Goal: Task Accomplishment & Management: Manage account settings

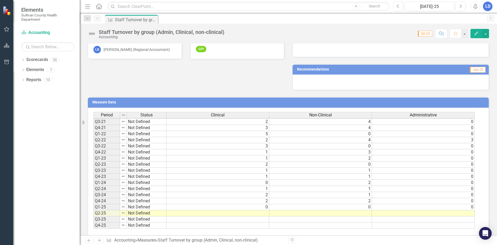
scroll to position [127, 0]
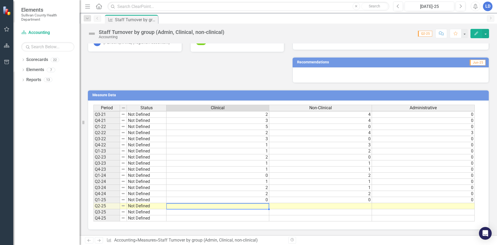
click at [264, 207] on td at bounding box center [217, 206] width 103 height 6
type textarea "2"
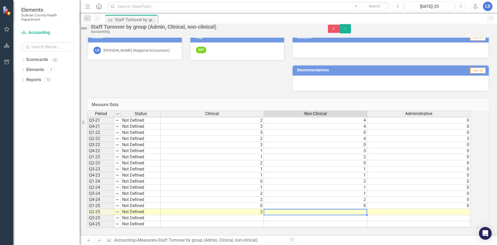
type textarea "2"
type textarea "1"
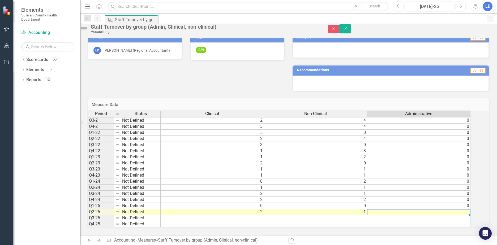
type textarea "1"
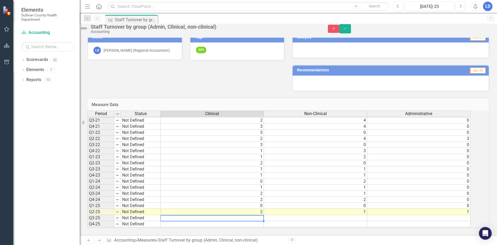
click at [257, 215] on td at bounding box center [212, 218] width 103 height 6
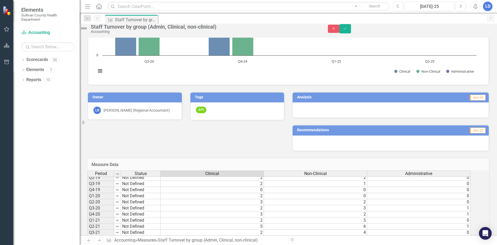
scroll to position [0, 0]
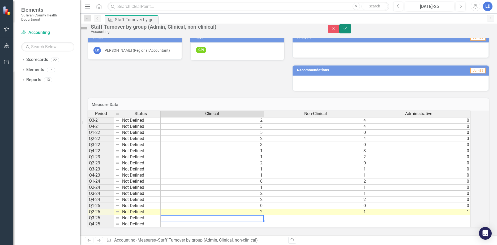
click at [347, 30] on icon "Save" at bounding box center [345, 29] width 5 height 4
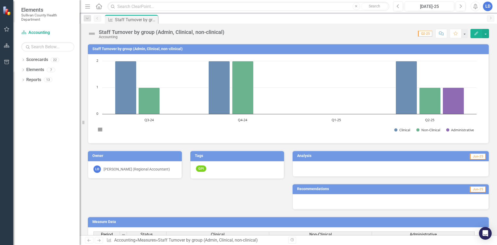
click at [442, 34] on icon "Comment" at bounding box center [441, 34] width 5 height 4
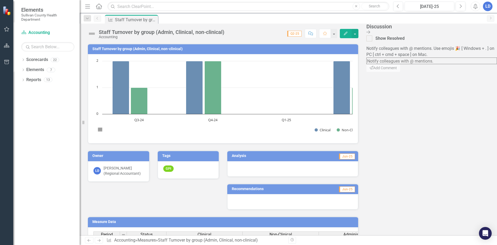
click at [430, 60] on textarea at bounding box center [431, 61] width 131 height 7
drag, startPoint x: 425, startPoint y: 54, endPoint x: 467, endPoint y: 77, distance: 48.2
click at [469, 64] on textarea at bounding box center [431, 61] width 131 height 7
type textarea "Three of the four that left in the second quarter of 2025 retired. Only one lef…"
click at [401, 79] on button "Send Add Comment" at bounding box center [383, 74] width 34 height 8
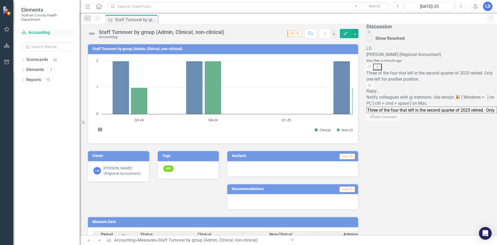
click at [53, 31] on link "Scorecard Accounting" at bounding box center [47, 33] width 53 height 6
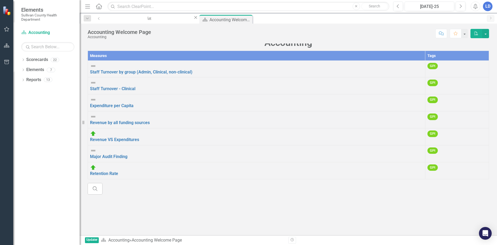
click at [161, 95] on td "Staff Turnover - Clinical Link Open Element" at bounding box center [256, 86] width 337 height 17
click at [124, 91] on link "Staff Turnover - Clinical" at bounding box center [112, 88] width 45 height 5
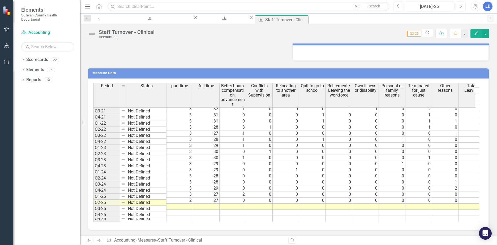
scroll to position [149, 0]
click at [186, 204] on td at bounding box center [179, 207] width 27 height 6
type textarea "2"
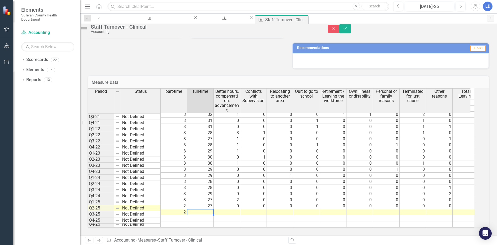
click at [211, 209] on td at bounding box center [200, 212] width 27 height 6
type textarea "25"
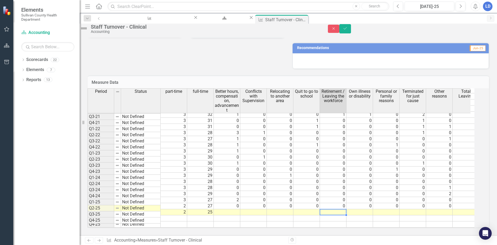
type textarea "1"
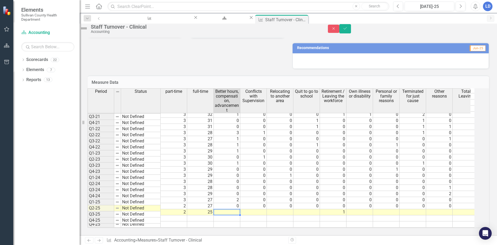
type textarea "1"
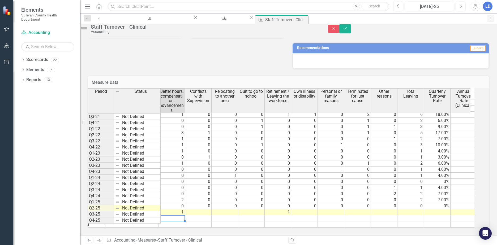
scroll to position [0, 58]
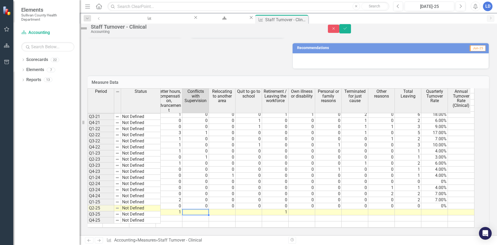
click at [206, 209] on td at bounding box center [195, 212] width 27 height 6
type textarea "0"
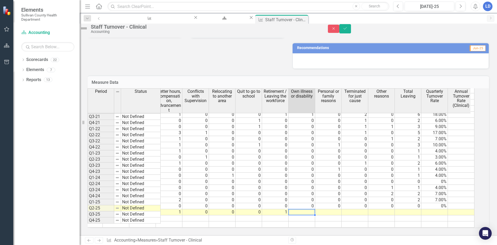
type textarea "0"
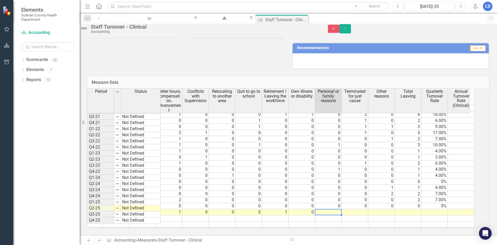
type textarea "0"
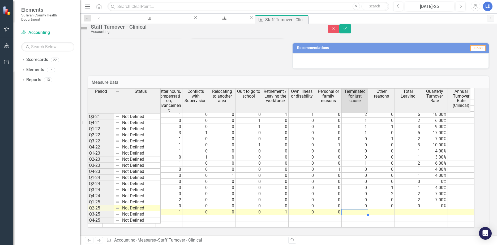
type textarea "0"
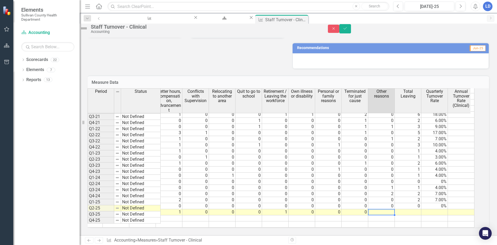
type textarea "0"
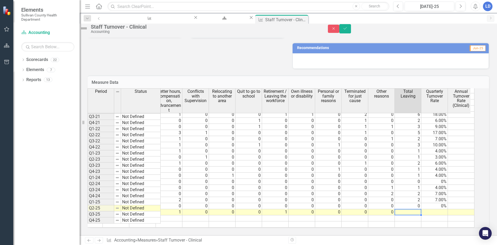
type textarea "2"
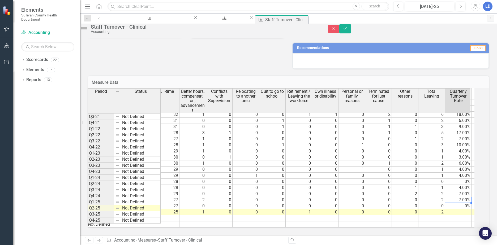
scroll to position [0, 33]
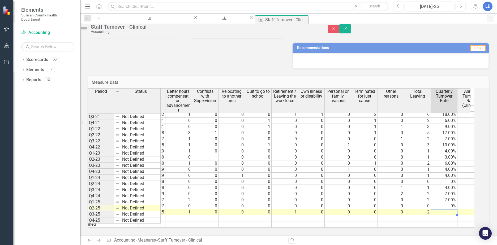
click at [450, 209] on td at bounding box center [444, 212] width 27 height 6
type textarea "7.00"
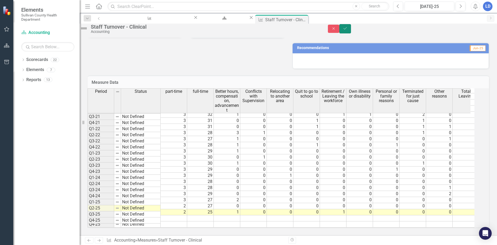
click at [351, 31] on button "Save" at bounding box center [345, 28] width 12 height 9
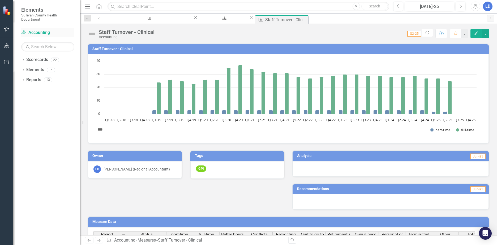
click at [43, 32] on link "Scorecard Accounting" at bounding box center [47, 33] width 53 height 6
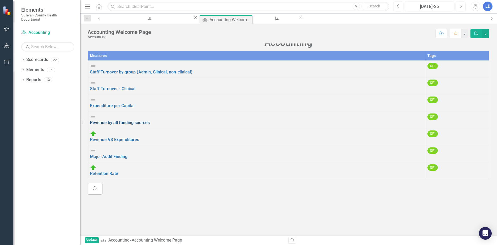
click at [125, 120] on link "Revenue by all funding sources" at bounding box center [120, 122] width 60 height 5
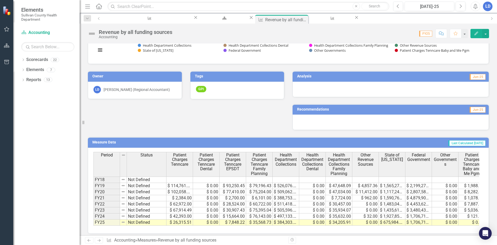
scroll to position [167, 0]
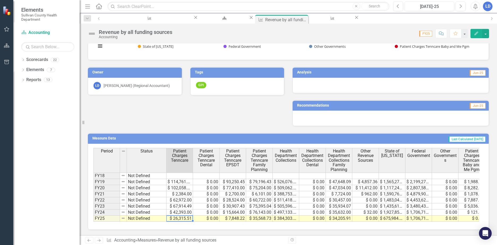
click at [175, 216] on td "$ 26,315.51" at bounding box center [179, 219] width 27 height 6
click at [179, 216] on td "$ 26,315.51" at bounding box center [179, 219] width 27 height 6
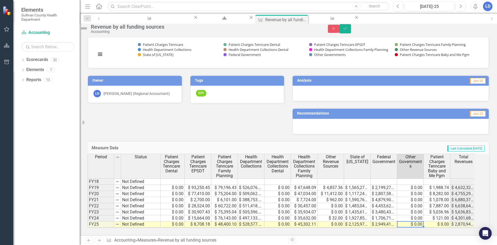
scroll to position [0, 31]
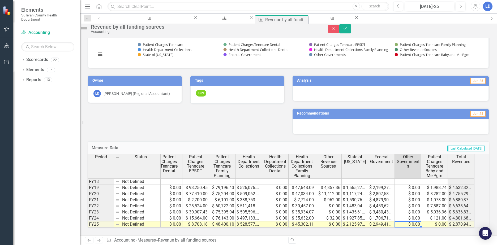
type textarea "0"
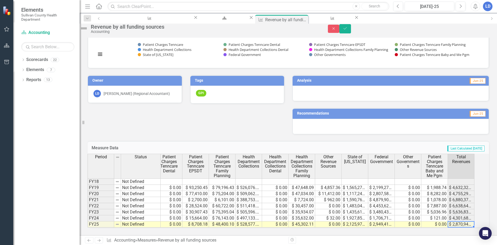
click at [464, 222] on td "$ 2,870,941.59" at bounding box center [461, 225] width 27 height 6
click at [347, 30] on icon "Save" at bounding box center [345, 29] width 5 height 4
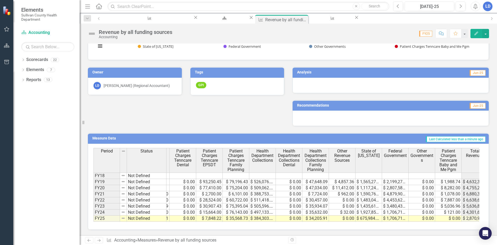
scroll to position [0, 32]
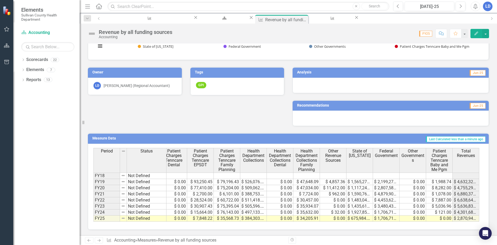
click at [462, 216] on td "$ 2,870,941.59" at bounding box center [466, 219] width 27 height 6
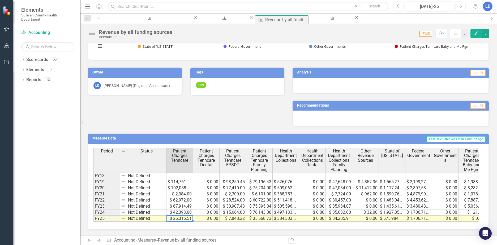
click at [177, 216] on td "$ 26,315.51" at bounding box center [179, 219] width 27 height 6
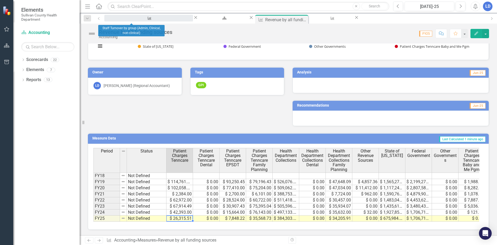
click at [148, 20] on div "Staff Turnover by group (Admin, Clinical, non-clinical)" at bounding box center [148, 23] width 79 height 7
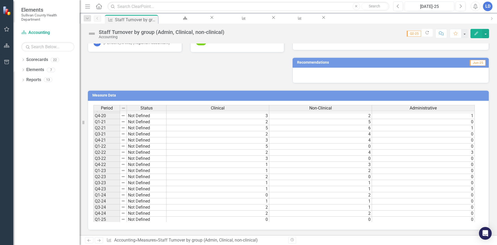
scroll to position [61, 0]
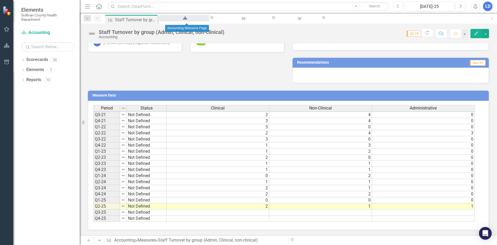
click at [200, 20] on div "Accounting Welcome Page" at bounding box center [184, 23] width 41 height 7
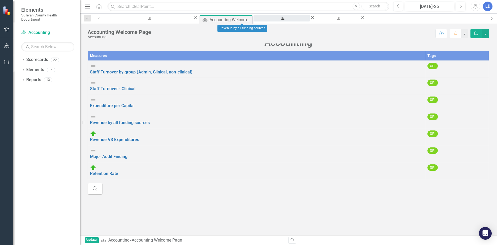
click at [258, 20] on div "Revenue by all funding sources" at bounding box center [281, 23] width 47 height 7
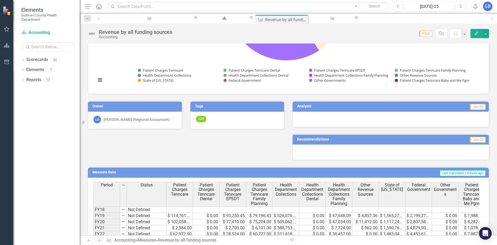
scroll to position [167, 0]
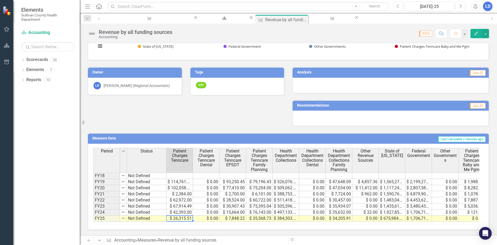
click at [176, 216] on td "$ 26,315.51" at bounding box center [179, 219] width 27 height 6
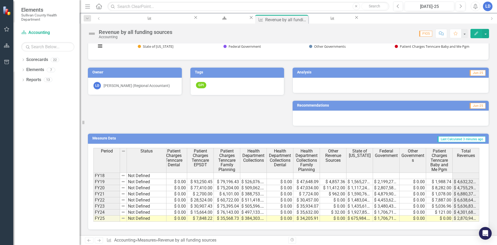
scroll to position [0, 0]
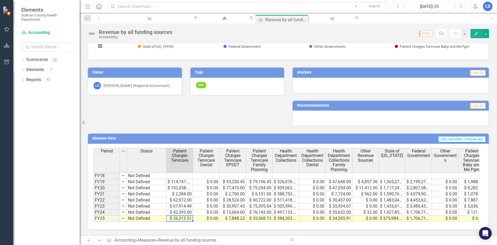
click at [177, 216] on td "$ 26,315.51" at bounding box center [179, 219] width 27 height 6
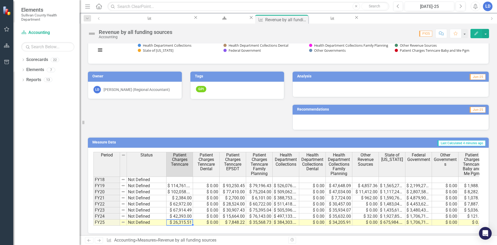
scroll to position [167, 0]
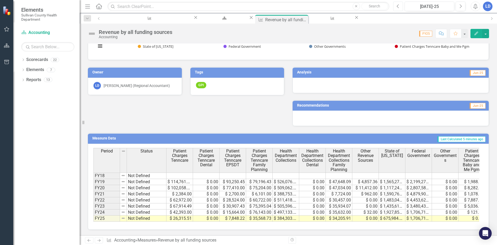
click at [399, 7] on icon "Previous" at bounding box center [398, 6] width 3 height 5
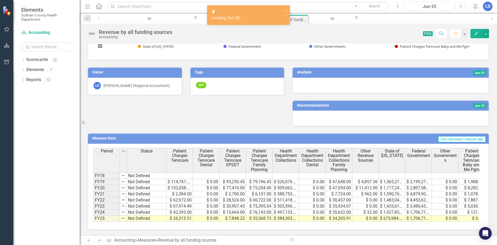
scroll to position [167, 0]
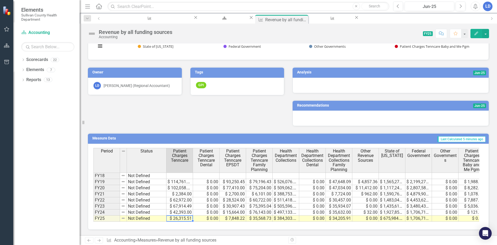
click at [177, 216] on td "$ 26,315.51" at bounding box center [179, 219] width 27 height 6
click at [183, 216] on td "$ 26,315.51" at bounding box center [179, 219] width 27 height 6
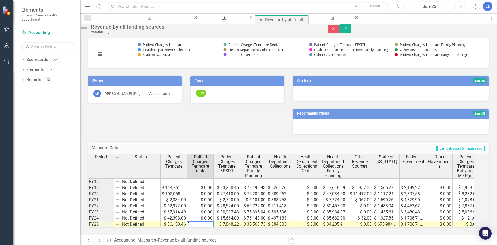
type textarea "`"
type textarea "0"
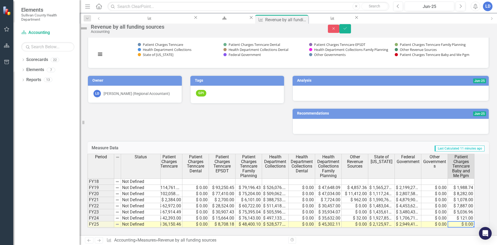
scroll to position [0, 31]
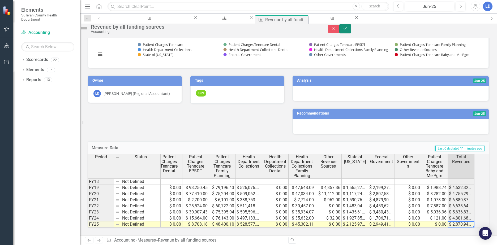
click at [347, 30] on icon "Save" at bounding box center [345, 29] width 5 height 4
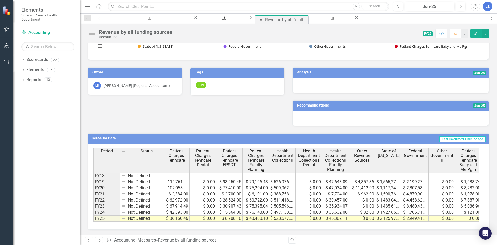
scroll to position [0, 0]
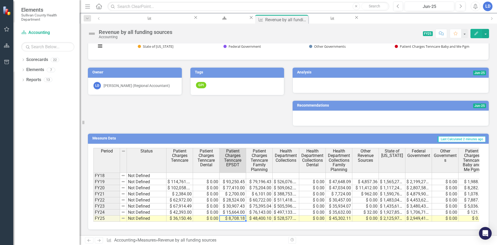
click at [235, 216] on td "$ 8,708.18" at bounding box center [233, 219] width 27 height 6
click at [393, 216] on td "$ 2,125,970.73" at bounding box center [392, 219] width 27 height 6
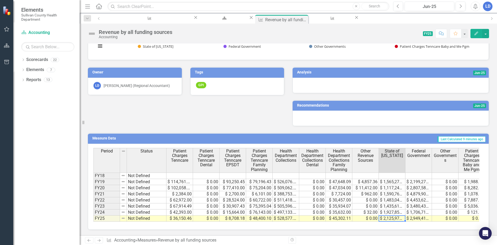
click at [419, 216] on td "$ 2,949,415.97" at bounding box center [418, 219] width 27 height 6
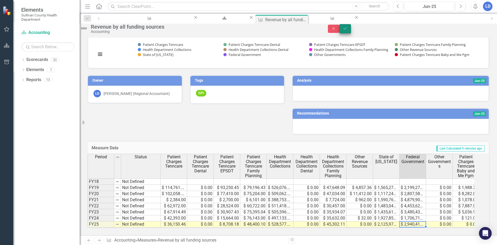
type textarea "2940415.97"
click at [347, 30] on icon "Save" at bounding box center [345, 29] width 5 height 4
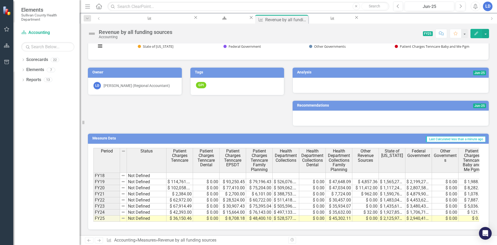
scroll to position [167, 0]
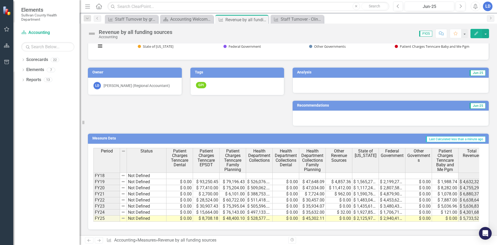
scroll to position [0, 32]
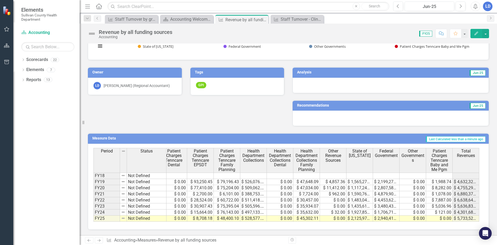
click at [342, 79] on div at bounding box center [391, 85] width 196 height 15
click at [304, 81] on div at bounding box center [391, 85] width 196 height 15
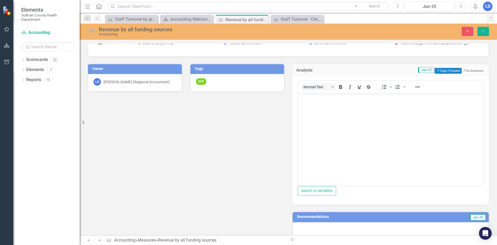
scroll to position [0, 0]
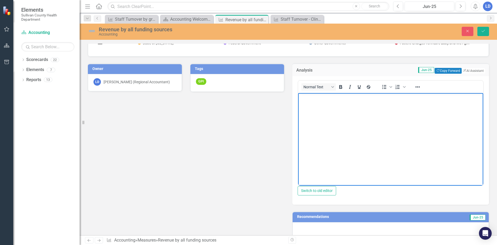
click at [316, 104] on body "Rich Text Area. Press ALT-0 for help." at bounding box center [390, 133] width 185 height 80
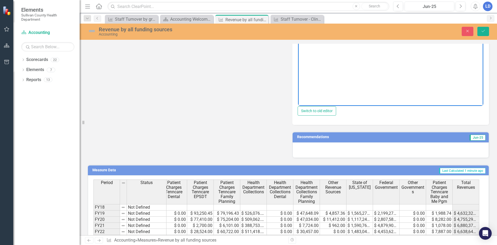
scroll to position [285, 0]
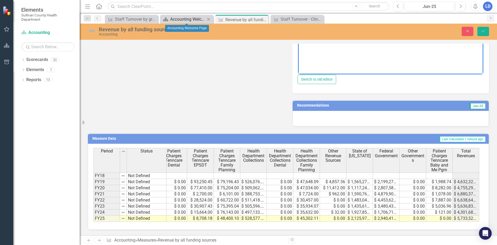
click at [188, 18] on div "Accounting Welcome Page" at bounding box center [187, 19] width 35 height 7
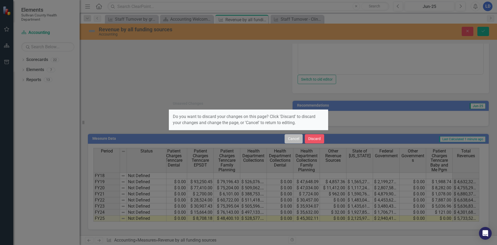
click at [292, 138] on button "Cancel" at bounding box center [294, 138] width 18 height 9
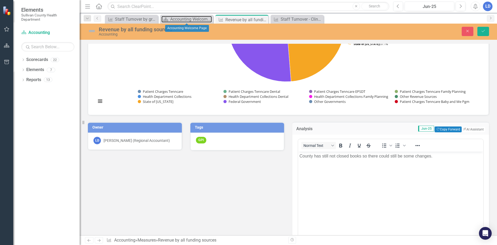
scroll to position [100, 0]
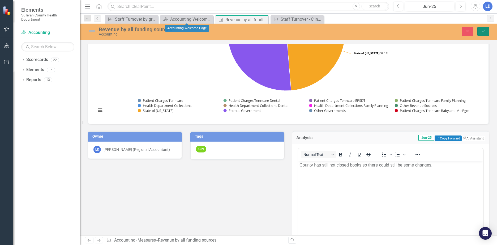
click at [481, 28] on button "Save" at bounding box center [483, 31] width 12 height 9
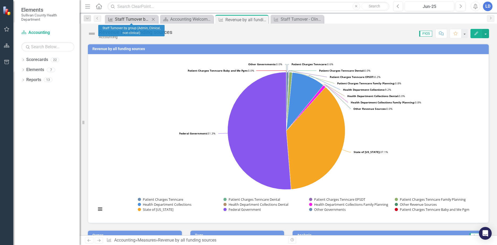
click at [132, 19] on div "Staff Turnover by group (Admin, Clinical, non-clinical)" at bounding box center [132, 19] width 35 height 7
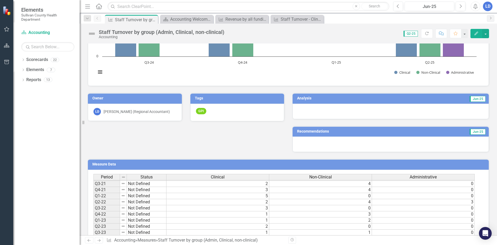
scroll to position [74, 0]
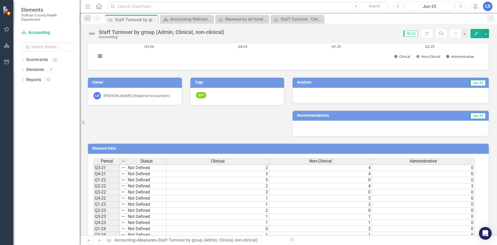
click at [374, 96] on div at bounding box center [391, 95] width 196 height 15
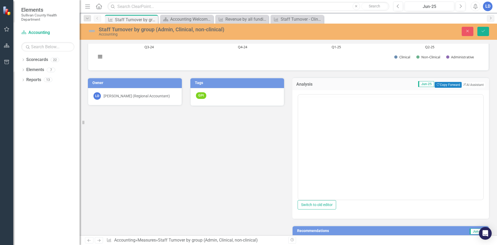
click at [374, 96] on div at bounding box center [391, 147] width 186 height 106
click at [341, 121] on body "Rich Text Area. Press ALT-0 for help." at bounding box center [390, 147] width 185 height 80
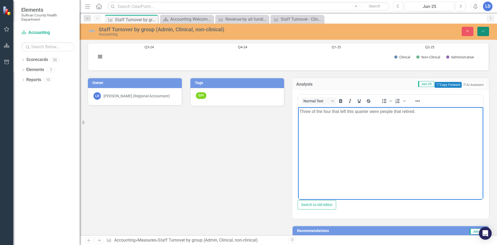
click at [486, 32] on button "Save" at bounding box center [483, 31] width 12 height 9
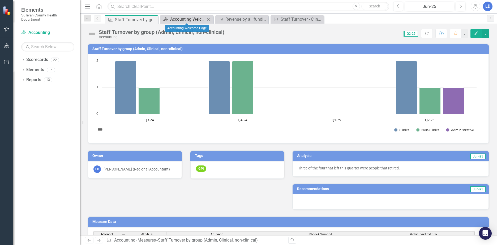
click at [168, 17] on icon "Scorecard" at bounding box center [165, 19] width 5 height 4
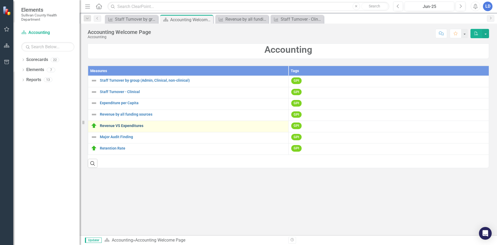
click at [151, 128] on link "Revenue VS Expenditures" at bounding box center [193, 126] width 186 height 4
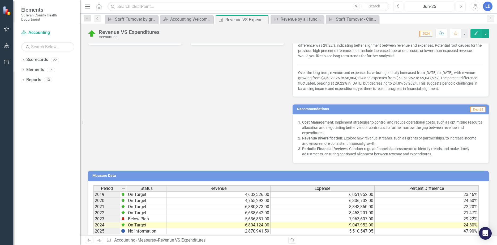
scroll to position [230, 0]
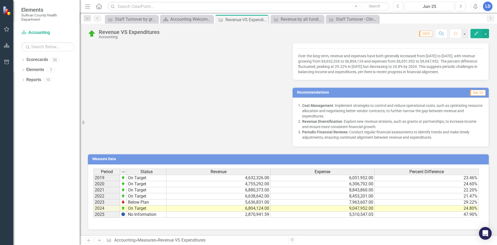
click at [220, 215] on td "2,870,941.59" at bounding box center [218, 215] width 104 height 6
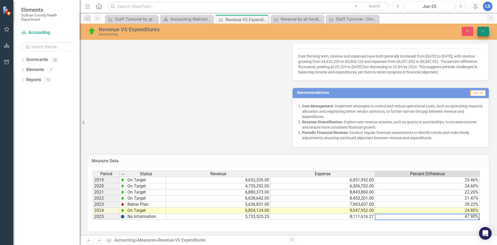
type textarea "47.9"
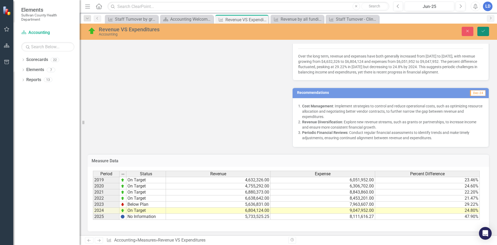
click at [484, 32] on icon "Save" at bounding box center [483, 31] width 5 height 4
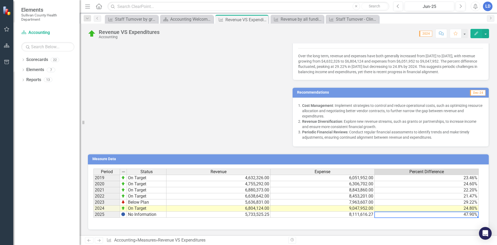
click at [462, 214] on td "47.90%" at bounding box center [427, 215] width 104 height 6
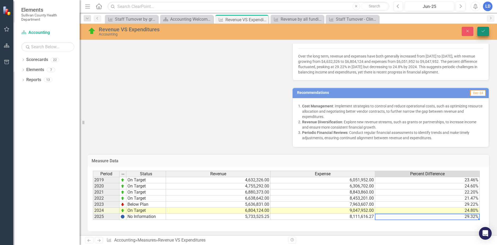
type textarea "29.32"
click at [483, 31] on icon "submit" at bounding box center [483, 31] width 3 height 2
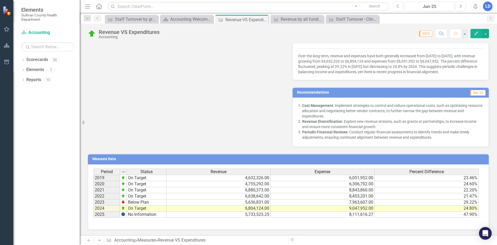
click at [459, 216] on td "47.90%" at bounding box center [427, 215] width 104 height 6
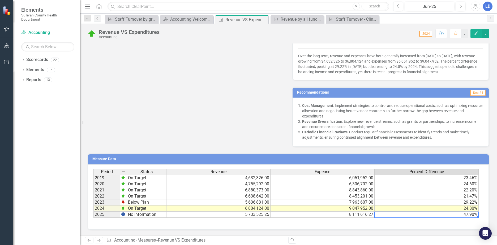
type textarea "5"
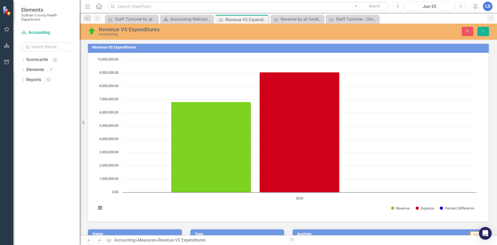
scroll to position [0, 0]
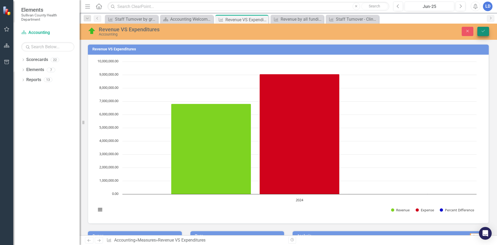
type textarea "29.32"
click at [484, 31] on icon "Save" at bounding box center [483, 31] width 5 height 4
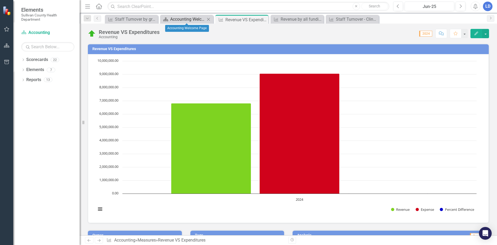
click at [197, 19] on div "Accounting Welcome Page" at bounding box center [187, 19] width 35 height 7
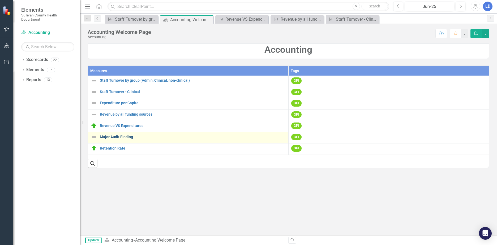
click at [113, 139] on link "Major Audit Finding" at bounding box center [193, 137] width 186 height 4
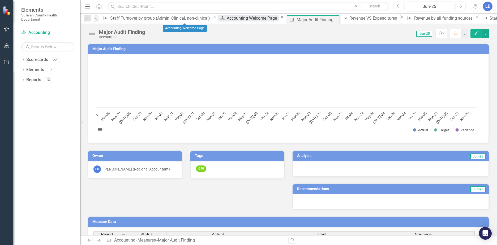
click at [227, 20] on div "Accounting Welcome Page" at bounding box center [253, 18] width 52 height 7
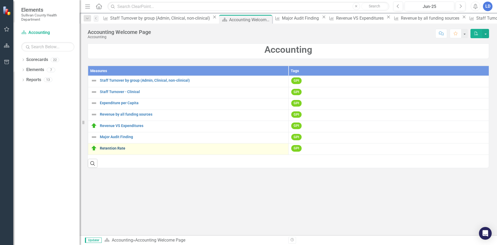
click at [112, 150] on link "Retention Rate" at bounding box center [193, 149] width 186 height 4
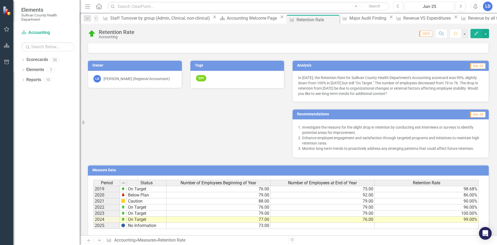
scroll to position [102, 0]
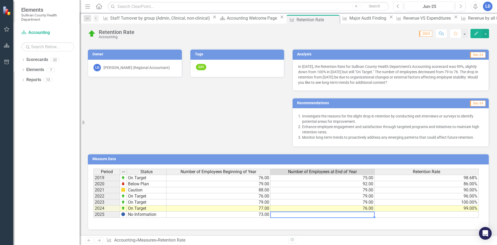
click at [332, 216] on td at bounding box center [323, 215] width 104 height 6
click at [425, 33] on span "2024" at bounding box center [425, 34] width 13 height 6
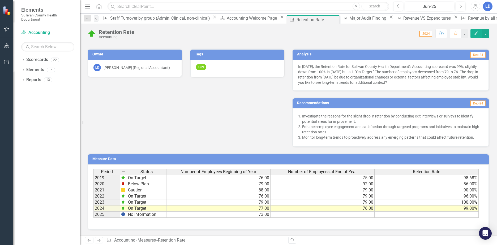
click at [426, 34] on span "2024" at bounding box center [425, 34] width 13 height 6
click at [342, 216] on td at bounding box center [323, 215] width 104 height 6
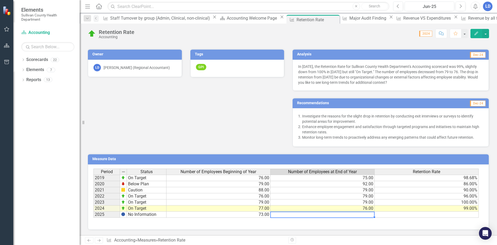
click at [308, 214] on td at bounding box center [323, 215] width 104 height 6
click at [334, 215] on td at bounding box center [323, 215] width 104 height 6
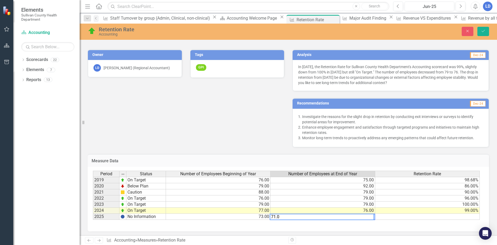
type textarea "71.00"
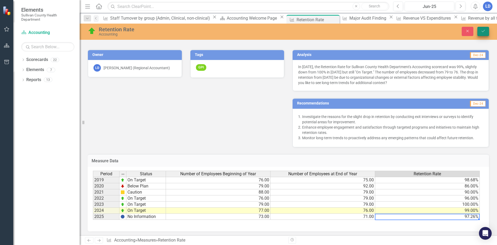
type textarea "97.26"
click at [480, 29] on button "Save" at bounding box center [483, 31] width 12 height 9
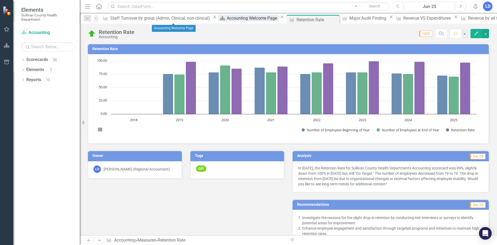
click at [227, 18] on div "Accounting Welcome Page" at bounding box center [253, 18] width 52 height 7
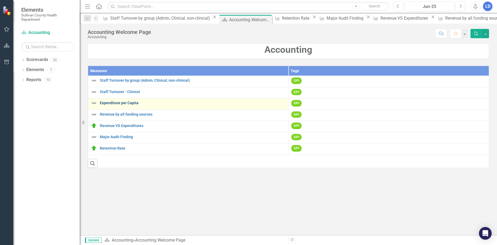
click at [133, 105] on link "Expenditure per Capita" at bounding box center [193, 103] width 186 height 4
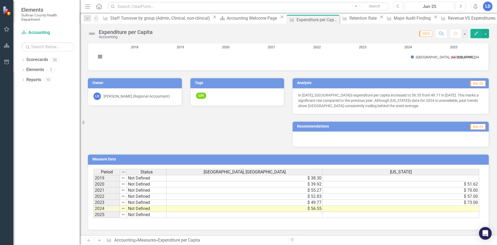
scroll to position [73, 0]
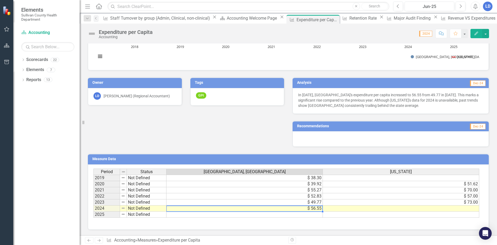
click at [314, 207] on td "$ 56.55" at bounding box center [244, 209] width 156 height 6
click at [313, 215] on td at bounding box center [244, 215] width 156 height 6
click at [313, 214] on td at bounding box center [244, 215] width 156 height 6
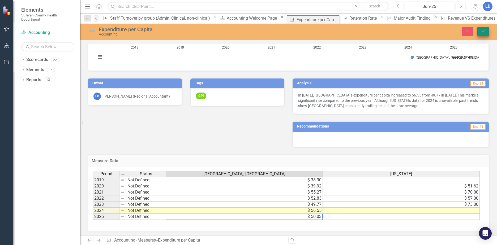
type textarea "50.03"
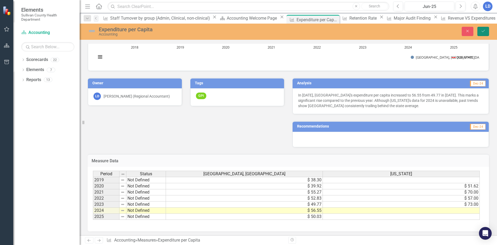
click at [484, 34] on button "Save" at bounding box center [483, 31] width 12 height 9
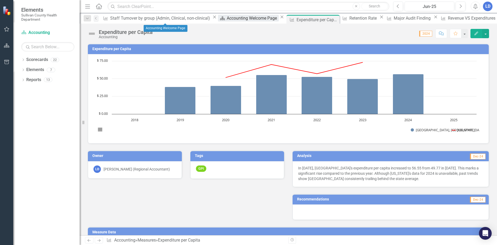
click at [227, 22] on div "Accounting Welcome Page" at bounding box center [253, 18] width 52 height 7
